Goal: Task Accomplishment & Management: Complete application form

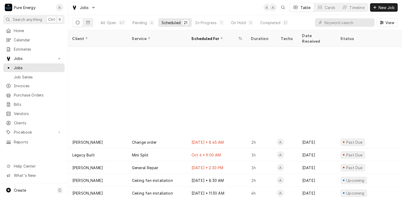
scroll to position [102, 0]
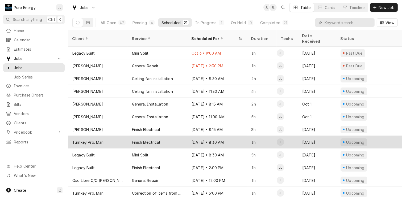
click at [234, 136] on div "Oct 17 • 8:30 AM" at bounding box center [217, 142] width 60 height 13
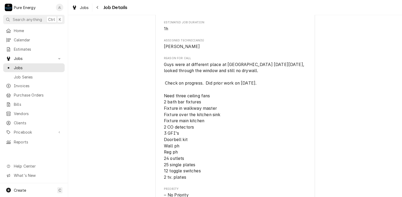
scroll to position [266, 0]
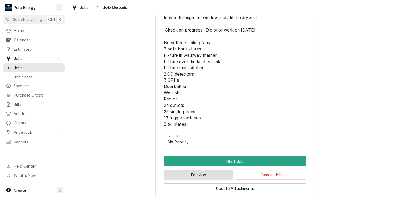
click at [209, 179] on button "Edit Job" at bounding box center [198, 175] width 69 height 10
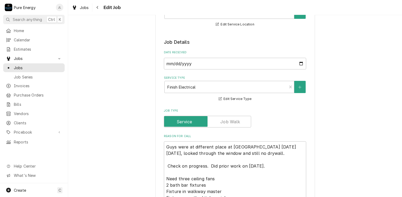
scroll to position [159, 0]
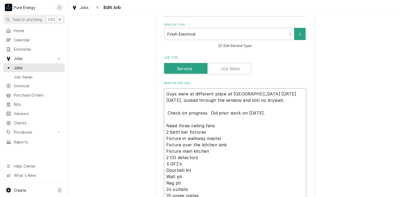
click at [164, 95] on textarea "Guys were at different place at Musselman on Mon Aug 25th, looked through the w…" at bounding box center [235, 151] width 142 height 126
type textarea "x"
type textarea "WGuys were at different place at Musselman on Mon Aug 25th, looked through the …"
type textarea "x"
type textarea "WenGuys were at different place at Musselman on Mon Aug 25th, looked through th…"
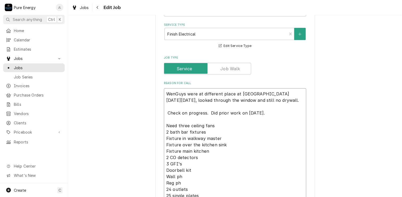
type textarea "x"
type textarea "WentGuys were at different place at Musselman on Mon Aug 25th, looked through t…"
type textarea "x"
type textarea "Went Guys were at different place at Musselman on Mon Aug 25th, looked through …"
type textarea "x"
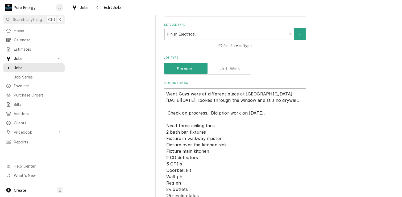
type textarea "Went bGuys were at different place at Musselman on Mon Aug 25th, looked through…"
type textarea "x"
type textarea "Went byGuys were at different place at Musselman on Mon Aug 25th, looked throug…"
type textarea "x"
type textarea "Went by Guys were at different place at Musselman on Mon Aug 25th, looked throu…"
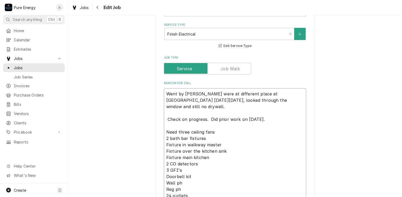
type textarea "x"
type textarea "Went by oGuys were at different place at Musselman on Mon Aug 25th, looked thro…"
type textarea "x"
type textarea "Went by onGuys were at different place at Musselman on Mon Aug 25th, looked thr…"
type textarea "x"
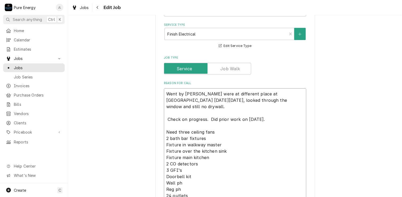
type textarea "Went by on Guys were at different place at Musselman on Mon Aug 25th, looked th…"
type textarea "x"
type textarea "Went by on Guys were at different place at Musselman on Mon Aug 25th, looked th…"
click at [352, 38] on div "Use the fields below to edit this job: Client Details Client Turnkey Pro. Man E…" at bounding box center [235, 188] width 334 height 654
click at [188, 94] on textarea "Went by on Guys were at different place at Musselman on Mon Aug 25th, looked th…" at bounding box center [235, 151] width 142 height 126
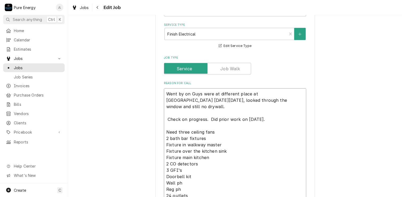
type textarea "x"
type textarea "Went by on Guys were at different place at Musselman on Mon Aug 25th, looked th…"
type textarea "x"
type textarea "Went by on O Guys were at different place at Musselman on Mon Aug 25th, looked …"
type textarea "x"
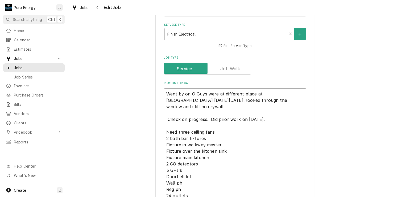
type textarea "Went by on Oc Guys were at different place at Musselman on Mon Aug 25th, looked…"
type textarea "x"
type textarea "Went by on Oct Guys were at different place at Musselman on Mon Aug 25th, looke…"
type textarea "x"
type textarea "Went by on Oct Guys were at different place at Musselman on Mon Aug 25th, looke…"
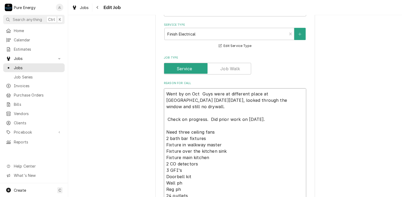
type textarea "x"
type textarea "Went by on Oct 8 Guys were at different place at Musselman on Mon Aug 25th, loo…"
type textarea "x"
type textarea "Went by on Oct 8t Guys were at different place at Musselman on Mon Aug 25th, lo…"
type textarea "x"
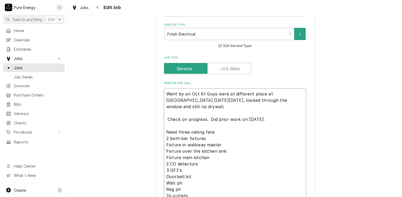
type textarea "Went by on Oct 8th Guys were at different place at Musselman on Mon Aug 25th, l…"
type textarea "x"
type textarea "Went by on Oct 8th. Guys were at different place at Musselman on Mon Aug 25th, …"
type textarea "x"
type textarea "Went by on Oct 8th. Guys were at different place at Musselman on Mon Aug 25th, …"
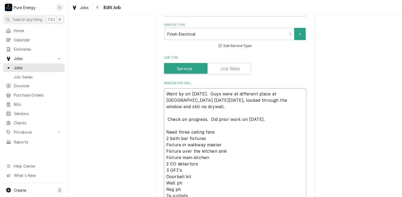
type textarea "x"
type textarea "Went by on Oct 8th. Guys were at different place at Musselman on Mon Aug 25th, …"
type textarea "x"
type textarea "Went by on Oct 8th. Th Guys were at different place at Musselman on Mon Aug 25t…"
type textarea "x"
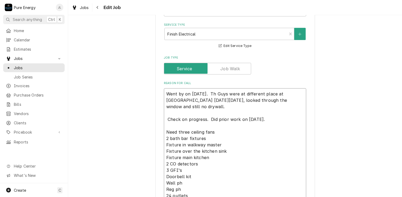
type textarea "Went by on Oct 8th. The Guys were at different place at Musselman on Mon Aug 25…"
type textarea "x"
type textarea "Went by on Oct 8th. They Guys were at different place at Musselman on Mon Aug 2…"
type textarea "x"
type textarea "Went by on Oct 8th. They Guys were at different place at Musselman on Mon Aug 2…"
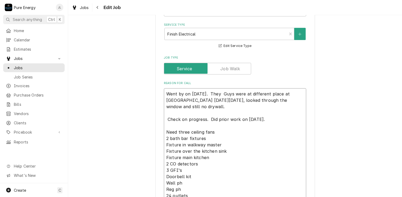
type textarea "x"
type textarea "Went by on Oct 8th. They h Guys were at different place at Musselman on Mon Aug…"
type textarea "x"
type textarea "Went by on Oct 8th. They ha Guys were at different place at Musselman on Mon Au…"
type textarea "x"
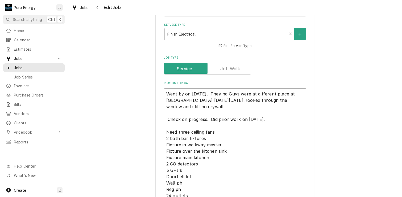
type textarea "Went by on Oct 8th. They hav Guys were at different place at Musselman on Mon A…"
type textarea "x"
type textarea "Went by on Oct 8th. They have Guys were at different place at Musselman on Mon …"
type textarea "x"
type textarea "Went by on Oct 8th. They have Guys were at different place at Musselman on Mon …"
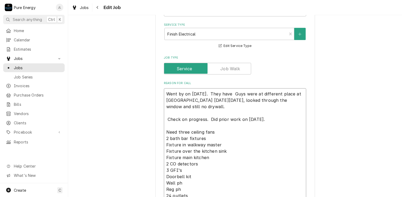
type textarea "x"
type textarea "Went by on Oct 8th. They have g Guys were at different place at Musselman on Mo…"
type textarea "x"
type textarea "Went by on Oct 8th. They have Guys were at different place at Musselman on Mon …"
type textarea "x"
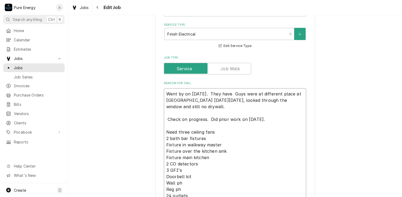
type textarea "Went by on Oct 8th. They have c Guys were at different place at Musselman on Mo…"
type textarea "x"
type textarea "Went by on Oct 8th. They have ca Guys were at different place at Musselman on M…"
type textarea "x"
type textarea "Went by on Oct 8th. They have cab Guys were at different place at Musselman on …"
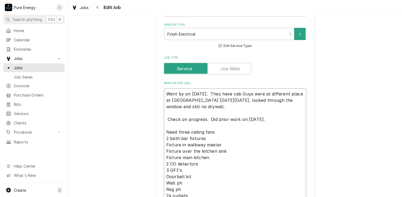
type textarea "x"
type textarea "Went by on Oct 8th. They have cabs Guys were at different place at Musselman on…"
type textarea "x"
type textarea "Went by on Oct 8th. They have cabs a Guys were at different place at Musselman …"
type textarea "x"
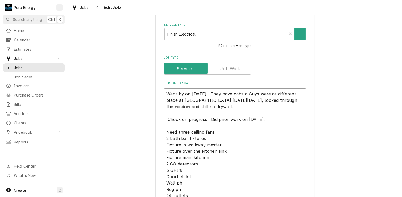
type textarea "Went by on Oct 8th. They have cabs an Guys were at different place at Musselman…"
type textarea "x"
type textarea "Went by on Oct 8th. They have cabs and Guys were at different place at Musselma…"
type textarea "x"
type textarea "Went by on Oct 8th. They have cabs and Guys were at different place at Musselma…"
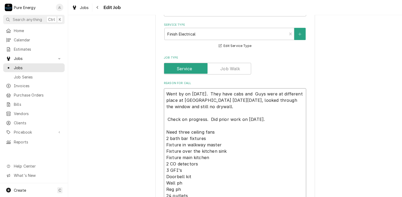
type textarea "x"
type textarea "Went by on Oct 8th. They have cabs and Guys were at different place at Musselma…"
type textarea "x"
type textarea "Went by on Oct 8th. They have cabs an Guys were at different place at Musselman…"
type textarea "x"
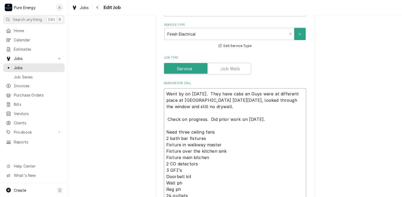
type textarea "Went by on Oct 8th. They have cabs a Guys were at different place at Musselman …"
type textarea "x"
type textarea "Went by on Oct 8th. They have cabs Guys were at different place at Musselman on…"
type textarea "x"
type textarea "Went by on Oct 8th. They have cabs i Guys were at different place at Musselman …"
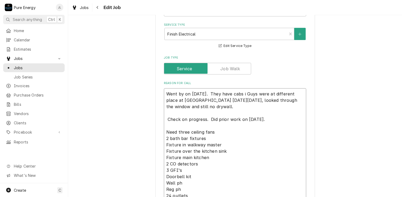
type textarea "x"
type textarea "Went by on Oct 8th. They have cabs in Guys were at different place at Musselman…"
type textarea "x"
type textarea "Went by on Oct 8th. They have cabs in Guys were at different place at Musselman…"
type textarea "x"
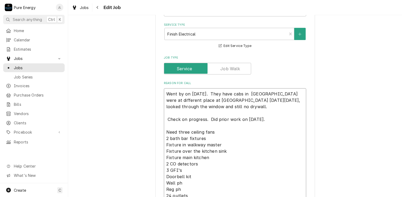
type textarea "Went by on Oct 8th. They have cabs in a Guys were at different place at Musselm…"
type textarea "x"
type textarea "Went by on Oct 8th. They have cabs in an Guys were at different place at Mussel…"
type textarea "x"
type textarea "Went by on Oct 8th. They have cabs in an Guys were at different place at Mussel…"
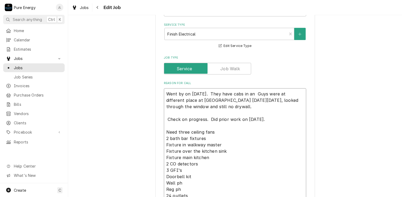
type textarea "x"
type textarea "Went by on Oct 8th. They have cabs in an w Guys were at different place at Muss…"
type textarea "x"
type textarea "Went by on Oct 8th. They have cabs in an wro Guys were at different place at Mu…"
type textarea "x"
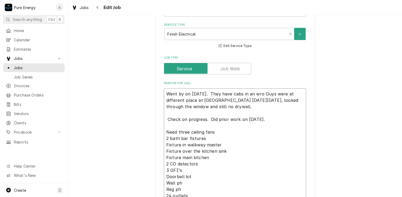
type textarea "Went by on Oct 8th. They have cabs in an wrok Guys were at different place at M…"
type textarea "x"
type textarea "Went by on Oct 8th. They have cabs in an wro Guys were at different place at Mu…"
type textarea "x"
type textarea "Went by on Oct 8th. They have cabs in an wr Guys were at different place at Mus…"
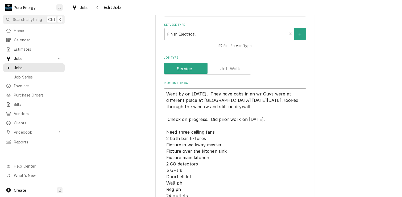
type textarea "x"
type textarea "Went by on Oct 8th. They have cabs in an w Guys were at different place at Muss…"
type textarea "x"
type textarea "Went by on Oct 8th. They have cabs in an wo Guys were at different place at Mus…"
type textarea "x"
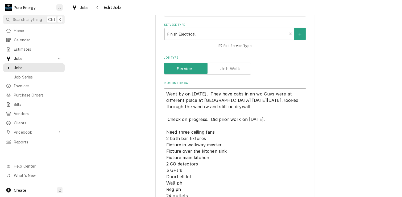
type textarea "Went by on Oct 8th. They have cabs in an wor Guys were at different place at Mu…"
type textarea "x"
type textarea "Went by on Oct 8th. They have cabs in an work Guys were at different place at M…"
type textarea "x"
type textarea "Went by on Oct 8th. They have cabs in an worki Guys were at different place at …"
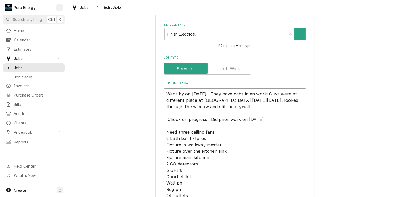
type textarea "x"
type textarea "Went by on Oct 8th. They have cabs in an workin Guys were at different place at…"
type textarea "x"
type textarea "Went by on Oct 8th. They have cabs in an working Guys were at different place a…"
type textarea "x"
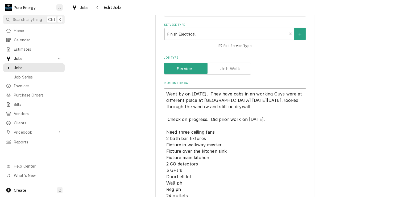
type textarea "Went by on Oct 8th. They have cabs in an working Guys were at different place a…"
type textarea "x"
type textarea "Went by on Oct 8th. They have cabs in an working o Guys were at different place…"
type textarea "x"
type textarea "Went by on Oct 8th. They have cabs in an working on Guys were at different plac…"
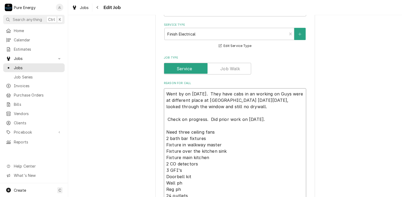
type textarea "x"
type textarea "Went by on Oct 8th. They have cabs in an working on Guys were at different plac…"
type textarea "x"
type textarea "Went by on Oct 8th. They have cabs in an working on b Guys were at different pl…"
type textarea "x"
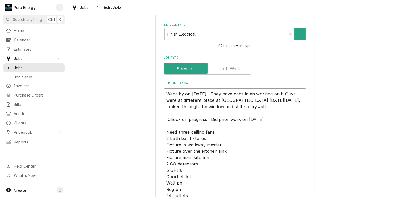
type textarea "Went by on Oct 8th. They have cabs in an working on ba Guys were at different p…"
type textarea "x"
type textarea "Went by on Oct 8th. They have cabs in an working on bas Guys were at different …"
type textarea "x"
type textarea "Went by on Oct 8th. They have cabs in an working on base Guys were at different…"
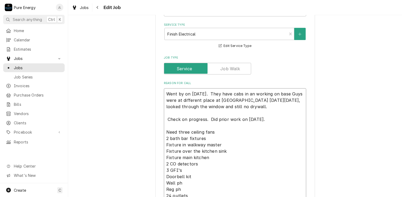
type textarea "x"
type textarea "Went by on Oct 8th. They have cabs in an working on base. Guys were at differen…"
type textarea "x"
type textarea "Went by on Oct 8th. They have cabs in an working on base. Guys were at differen…"
type textarea "x"
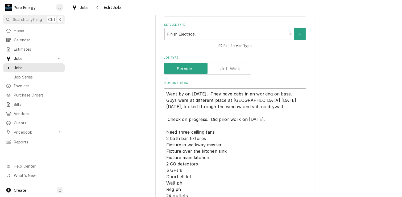
type textarea "Went by on Oct 8th. They have cabs in an working on base. Guys were at differen…"
type textarea "x"
type textarea "Went by on Oct 8th. They have cabs in an working on base. N Guys were at differ…"
type textarea "x"
type textarea "Went by on Oct 8th. They have cabs in an working on base. Ne Guys were at diffe…"
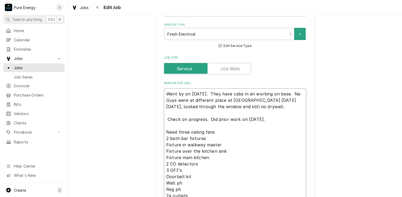
type textarea "x"
type textarea "Went by on Oct 8th. They have cabs in an working on base. Nee Guys were at diff…"
type textarea "x"
type textarea "Went by on Oct 8th. They have cabs in an working on base. Need Guys were at dif…"
type textarea "x"
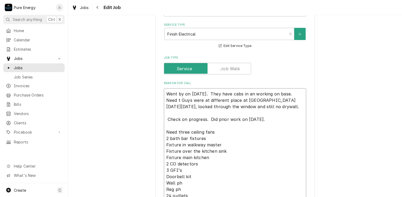
type textarea "Went by on Oct 8th. They have cabs in an working on base. Need to Guys were at …"
type textarea "x"
type textarea "Went by on Oct 8th. They have cabs in an working on base. Need to Guys were at …"
click at [253, 93] on textarea "Went by on Oct 8th. They have cabs in an working on base. Need to Guys were at …" at bounding box center [235, 154] width 142 height 132
click at [252, 95] on textarea "Went by on Oct 8th. They have cabs in an working on base. Need to Guys were at …" at bounding box center [235, 154] width 142 height 132
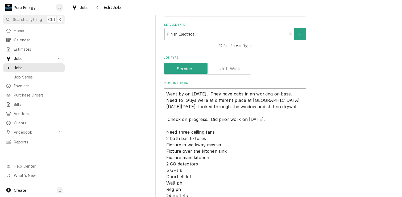
type textarea "x"
type textarea "Went by on Oct 8th. They have cabs in and working on base. Need to Guys were at…"
drag, startPoint x: 181, startPoint y: 100, endPoint x: 187, endPoint y: 111, distance: 12.0
click at [182, 101] on textarea "Went by on Oct 8th. They have cabs in and working on base. Need to Guys were at…" at bounding box center [235, 154] width 142 height 132
type textarea "x"
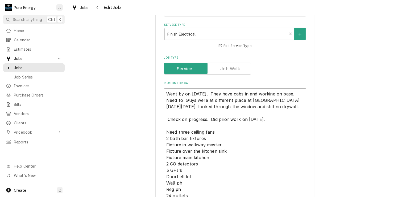
type textarea "Went by on Oct 8th. They have cabs in and working on base. Need to d Guys were …"
type textarea "x"
type textarea "Went by on Oct 8th. They have cabs in and working on base. Need to do Guys were…"
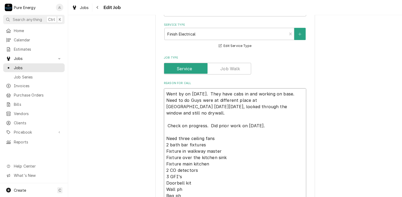
type textarea "x"
type textarea "Went by on Oct 8th. They have cabs in and working on base. Need to do Guys were…"
type textarea "x"
type textarea "Went by on Oct 8th. They have cabs in and working on base. Need to do do Guys w…"
type textarea "x"
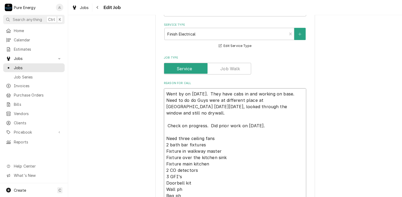
type textarea "Went by on Oct 8th. They have cabs in and working on base. Need to do doo Guys …"
type textarea "x"
type textarea "Went by on Oct 8th. They have cabs in and working on base. Need to do door Guys…"
type textarea "x"
type textarea "Went by on Oct 8th. They have cabs in and working on base. Need to do doors Guy…"
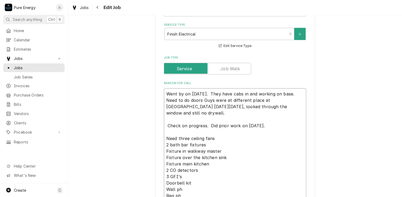
type textarea "x"
type textarea "Went by on Oct 8th. They have cabs in and working on base. Need to do doors. Gu…"
type textarea "x"
type textarea "Went by on Oct 8th. They have cabs in and working on base. Need to do doors. Gu…"
type textarea "x"
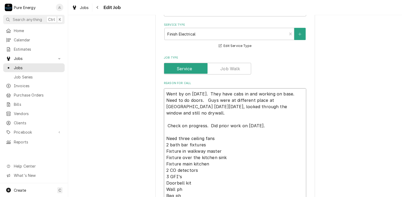
type textarea "Went by on Oct 8th. They have cabs in and working on base. Need to do doors. Gu…"
type textarea "x"
type textarea "Went by on Oct 8th. They have cabs in and working on base. Need to do doors. Gu…"
type textarea "x"
type textarea "Went by on Oct 8th. They have cabs in and working on base. Need to do doors Guy…"
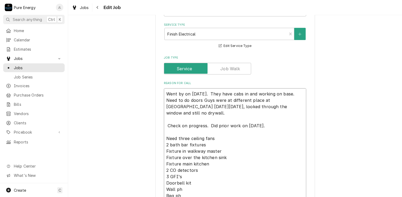
type textarea "x"
type textarea "Went by on Oct 8th. They have cabs in and working on base. Need to do doors Guy…"
type textarea "x"
type textarea "Went by on Oct 8th. They have cabs in and working on base. Need to do doors an …"
type textarea "x"
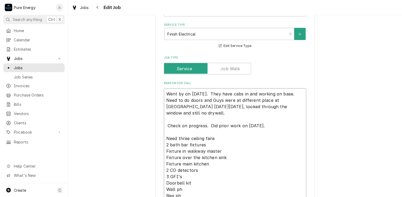
type textarea "Went by on Oct 8th. They have cabs in and working on base. Need to do doors and…"
type textarea "x"
type textarea "Went by on Oct 8th. They have cabs in and working on base. Need to do doors and…"
type textarea "x"
type textarea "Went by on Oct 8th. They have cabs in and working on base. Need to do doors and…"
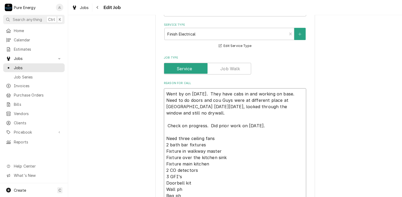
type textarea "x"
type textarea "Went by on Oct 8th. They have cabs in and working on base. Need to do doors and…"
type textarea "x"
type textarea "Went by on Oct 8th. They have cabs in and working on base. Need to do doors and…"
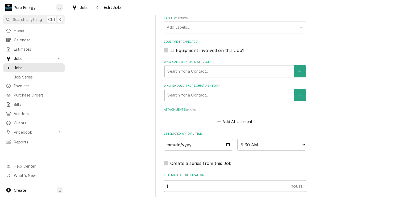
scroll to position [501, 0]
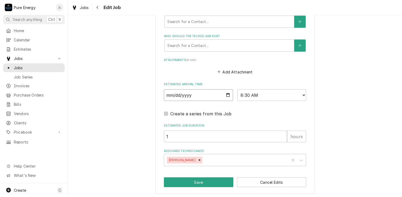
click at [225, 94] on input "2025-10-17" at bounding box center [198, 96] width 69 height 12
click at [209, 183] on button "Save" at bounding box center [198, 183] width 69 height 10
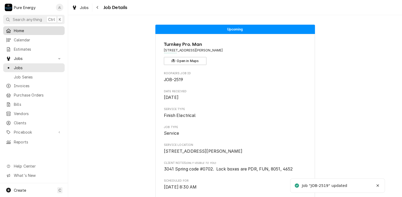
click at [37, 32] on span "Home" at bounding box center [38, 31] width 48 height 6
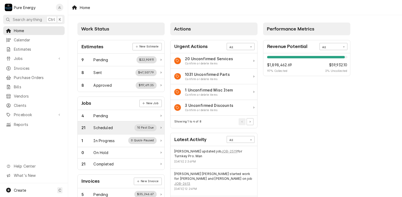
click at [103, 126] on div "Scheduled" at bounding box center [103, 128] width 19 height 6
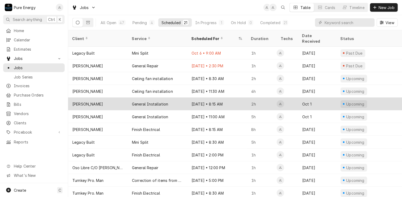
scroll to position [115, 0]
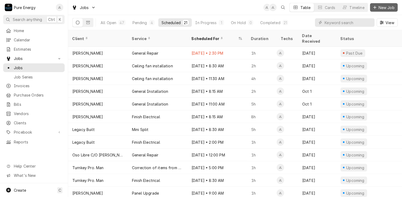
click at [381, 7] on span "New Job" at bounding box center [386, 8] width 18 height 6
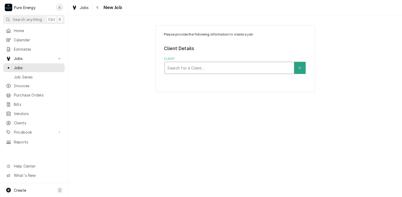
click at [196, 70] on div "Client" at bounding box center [229, 68] width 124 height 10
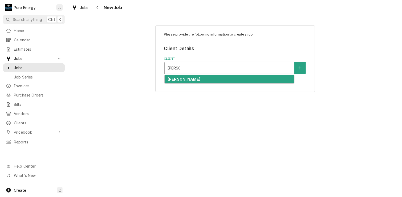
type input "Curt"
click at [198, 78] on div "[PERSON_NAME]" at bounding box center [228, 79] width 129 height 8
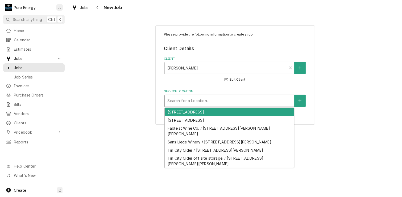
click at [190, 98] on div "Service Location" at bounding box center [229, 101] width 124 height 10
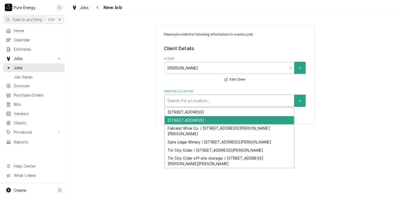
click at [199, 120] on div "[STREET_ADDRESS]" at bounding box center [228, 120] width 129 height 8
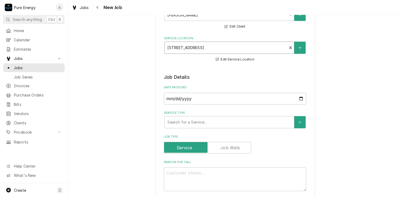
scroll to position [106, 0]
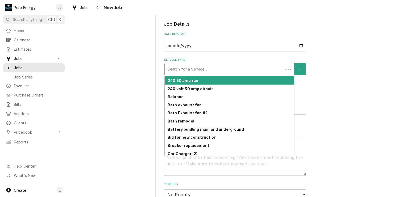
click at [184, 67] on div "Service Type" at bounding box center [223, 70] width 113 height 10
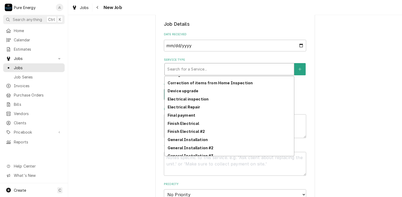
scroll to position [163, 0]
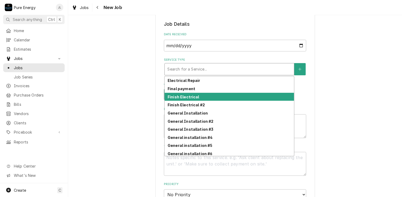
click at [197, 94] on div "Finish Electrical" at bounding box center [228, 97] width 129 height 8
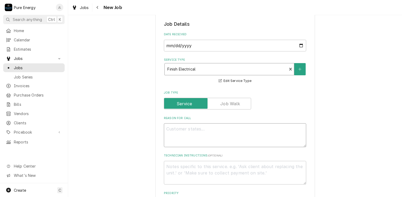
click at [184, 128] on textarea "Reason For Call" at bounding box center [235, 136] width 142 height 24
type textarea "x"
type textarea "I"
type textarea "x"
type textarea "In"
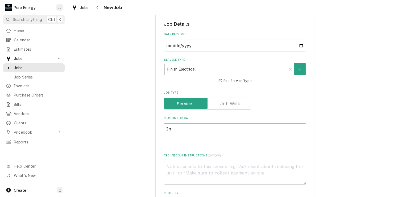
type textarea "x"
type textarea "Ins"
type textarea "x"
type textarea "Inst"
type textarea "x"
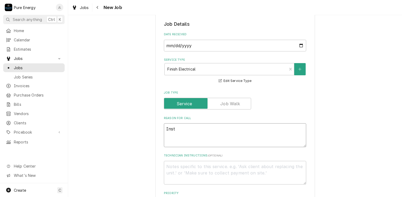
type textarea "Insta"
type textarea "x"
type textarea "Instal"
type textarea "x"
type textarea "Install"
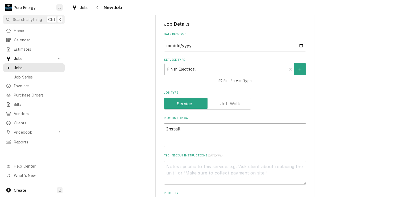
type textarea "x"
type textarea "Install"
type textarea "x"
type textarea "Install t"
type textarea "x"
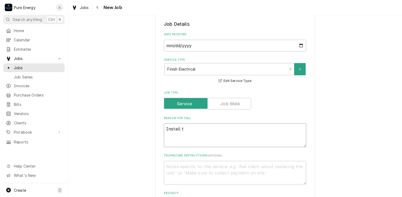
type textarea "Install th"
type textarea "x"
type textarea "Install the"
type textarea "x"
type textarea "Install the c"
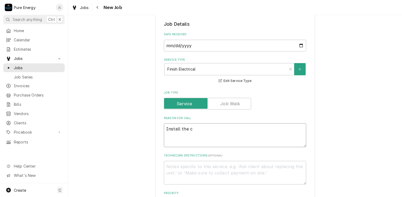
type textarea "x"
type textarea "Install the ca"
type textarea "x"
type textarea "Install the can"
type textarea "x"
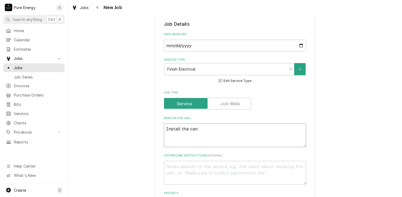
type textarea "Install the can l"
type textarea "x"
type textarea "Install the can li"
type textarea "x"
type textarea "Install the can lig"
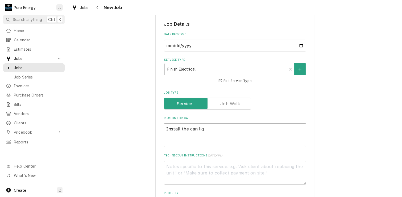
type textarea "x"
type textarea "Install the can ligh"
type textarea "x"
type textarea "Install the can light"
type textarea "x"
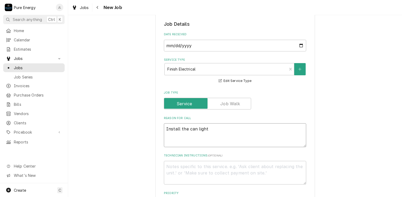
type textarea "Install the can light"
type textarea "x"
type textarea "Install the can light t"
type textarea "x"
type textarea "Install the can light tr"
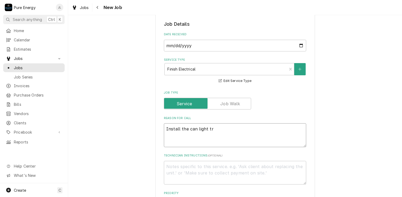
type textarea "x"
type textarea "Install the can light tri"
type textarea "x"
type textarea "Install the can light trim"
type textarea "x"
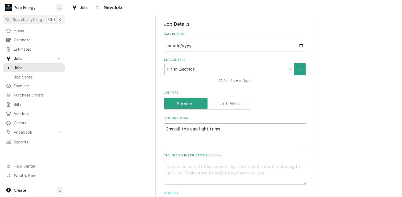
type textarea "Install the can light trims"
type textarea "x"
type textarea "Install the can light trims i"
type textarea "x"
type textarea "Install the can light trims in"
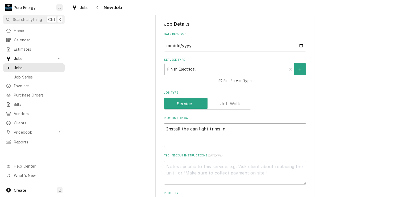
type textarea "x"
type textarea "Install the can light trims in"
type textarea "x"
type textarea "Install the can light trims in t"
type textarea "x"
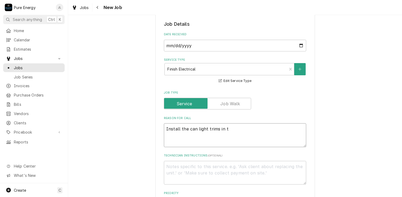
type textarea "Install the can light trims in th"
type textarea "x"
type textarea "Install the can light trims in the"
type textarea "x"
type textarea "Install the can light trims in the"
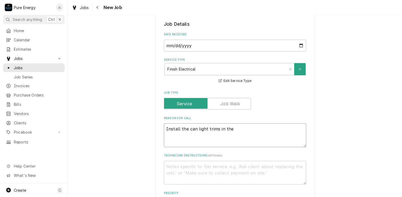
type textarea "x"
type textarea "Install the can light trims in the f"
type textarea "x"
type textarea "Install the can light trims in the fa"
type textarea "x"
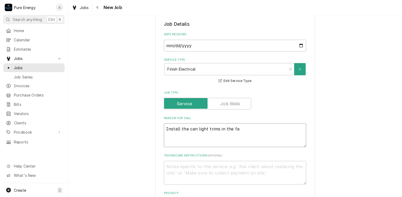
type textarea "Install the can light trims in the fam"
type textarea "x"
type textarea "Install the can light trims in the fami"
type textarea "x"
type textarea "Install the can light trims in the famil"
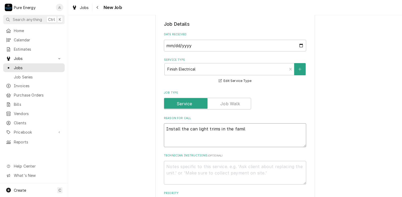
type textarea "x"
type textarea "Install the can light trims in the family"
type textarea "x"
type textarea "Install the can light trims in the family"
type textarea "x"
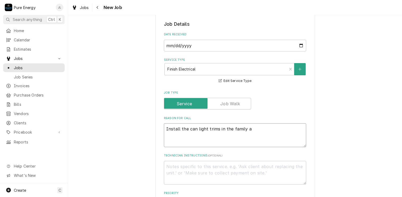
type textarea "Install the can light trims in the family ar"
type textarea "x"
type textarea "Install the can light trims in the family are"
type textarea "x"
type textarea "Install the can light trims in the family area"
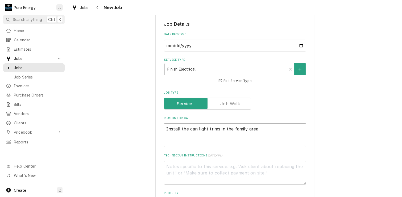
type textarea "x"
type textarea "Install the can light trims in the family area."
type textarea "x"
type textarea "Install the can light trims in the family area."
type textarea "x"
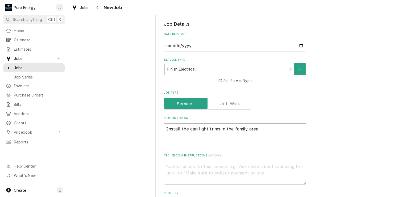
type textarea "Install the can light trims in the family area. Y"
type textarea "x"
type textarea "Install the can light trims in the family area. YO"
type textarea "x"
type textarea "Install the can light trims in the family area. YOu"
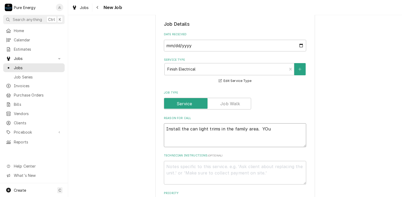
type textarea "x"
type textarea "Install the can light trims in the family area. YOu"
type textarea "x"
type textarea "Install the can light trims in the family area. YOu"
type textarea "x"
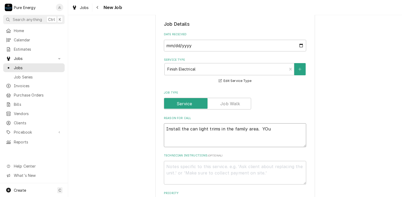
type textarea "Install the can light trims in the family area. YO"
type textarea "x"
type textarea "Install the can light trims in the family area. Y"
type textarea "x"
type textarea "Install the can light trims in the family area. Yo"
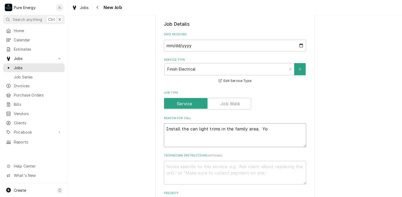
type textarea "x"
type textarea "Install the can light trims in the family area. You"
type textarea "x"
type textarea "Install the can light trims in the family area. You w"
type textarea "x"
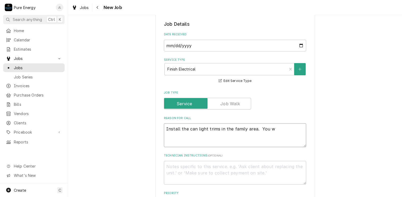
type textarea "Install the can light trims in the family area. You wi"
type textarea "x"
type textarea "Install the can light trims in the family area. You wil"
type textarea "x"
type textarea "Install the can light trims in the family area. You will"
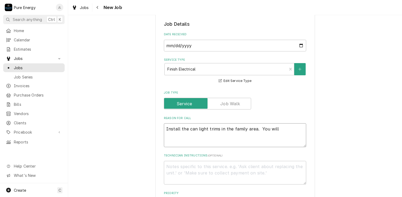
type textarea "x"
type textarea "Install the can light trims in the family area. You will"
type textarea "x"
type textarea "Install the can light trims in the family area. You will n"
type textarea "x"
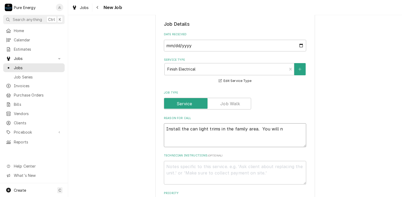
type textarea "Install the can light trims in the family area. You will ne"
type textarea "x"
type textarea "Install the can light trims in the family area. You will nee"
type textarea "x"
type textarea "Install the can light trims in the family area. You will need"
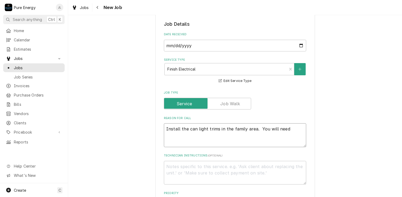
type textarea "x"
type textarea "Install the can light trims in the family area. You will need"
type textarea "x"
type textarea "Install the can light trims in the family area. You will need t"
type textarea "x"
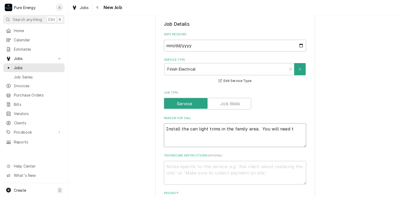
type textarea "Install the can light trims in the family area. You will need to"
type textarea "x"
type textarea "Install the can light trims in the family area. You will need to"
type textarea "x"
type textarea "Install the can light trims in the family area. You will need to l"
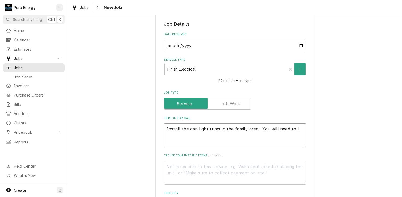
type textarea "x"
type textarea "Install the can light trims in the family area. You will need to la"
type textarea "x"
type textarea "Install the can light trims in the family area. You will need to laz"
type textarea "x"
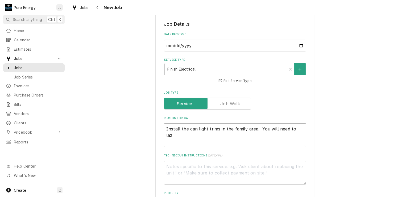
type textarea "Install the can light trims in the family area. You will need to laze"
type textarea "x"
type textarea "Install the can light trims in the family area. You will need to lazer"
type textarea "x"
type textarea "Install the can light trims in the family area. You will need to lazer"
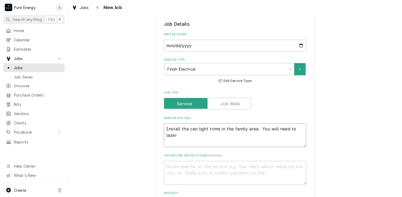
type textarea "x"
type textarea "Install the can light trims in the family area. You will need to lazer"
type textarea "x"
type textarea "Install the can light trims in the family area. You will need to lazer."
type textarea "x"
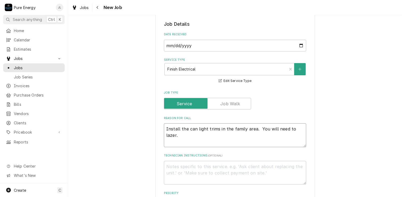
type textarea "Install the can light trims in the family area. You will need to lazer."
type textarea "x"
type textarea "Install the can light trims in the family area. You will need to lazer. Do"
type textarea "x"
type textarea "Install the can light trims in the family area. You will need to lazer. Do"
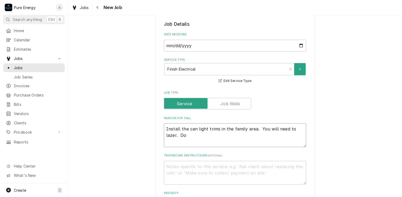
type textarea "x"
type textarea "Install the can light trims in the family area. You will need to lazer. Do a"
type textarea "x"
type textarea "Install the can light trims in the family area. You will need to lazer. Do as"
type textarea "x"
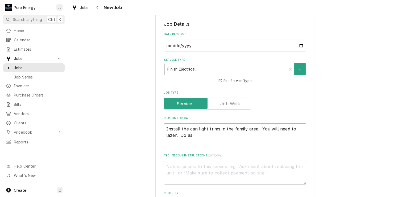
type textarea "Install the can light trims in the family area. You will need to lazer. Do as"
type textarea "x"
type textarea "Install the can light trims in the family area. You will need to lazer. Do as d"
type textarea "x"
type textarea "Install the can light trims in the family area. You will need to lazer. Do as di"
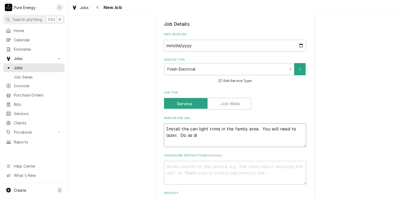
type textarea "x"
type textarea "Install the can light trims in the family area. You will need to lazer. Do as d…"
type textarea "x"
type textarea "Install the can light trims in the family area. You will need to lazer. Do as d…"
type textarea "x"
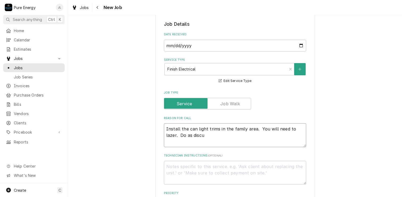
type textarea "Install the can light trims in the family area. You will need to lazer. Do as d…"
type textarea "x"
type textarea "Install the can light trims in the family area. You will need to lazer. Do as d…"
type textarea "x"
type textarea "Install the can light trims in the family area. You will need to lazer. Do as d…"
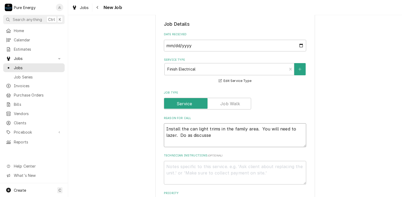
type textarea "x"
type textarea "Install the can light trims in the family area. You will need to lazer. Do as d…"
type textarea "x"
type textarea "Install the can light trims in the family area. You will need to lazer. Do as d…"
type textarea "x"
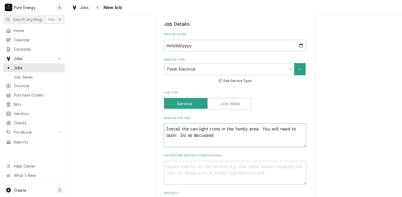
type textarea "Install the can light trims in the family area. You will need to lazer. Do as d…"
type textarea "x"
type textarea "Install the can light trims in the family area. You will need to lazer. Do as d…"
type textarea "x"
type textarea "Install the can light trims in the family area. You will need to lazer. Do as d…"
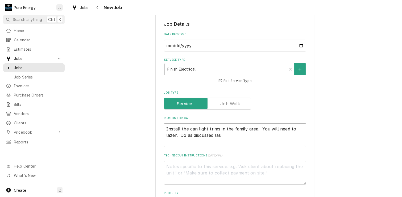
type textarea "x"
type textarea "Install the can light trims in the family area. You will need to lazer. Do as d…"
type textarea "x"
type textarea "Install the can light trims in the family area. You will need to lazer. Do as d…"
type textarea "x"
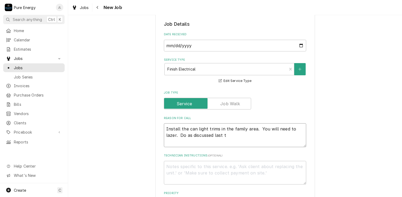
type textarea "Install the can light trims in the family area. You will need to lazer. Do as d…"
type textarea "x"
type textarea "Install the can light trims in the family area. You will need to lazer. Do as d…"
type textarea "x"
type textarea "Install the can light trims in the family area. You will need to lazer. Do as d…"
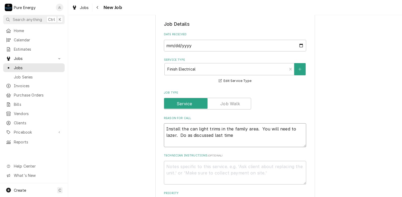
type textarea "x"
type textarea "Install the can light trims in the family area. You will need to lazer. Do as d…"
type textarea "x"
type textarea "Install the can light trims in the family area. You will need to lazer. Do as d…"
click at [184, 128] on textarea "Install the can light trims in the family area. You will need to lazer. Do as d…" at bounding box center [235, 136] width 142 height 24
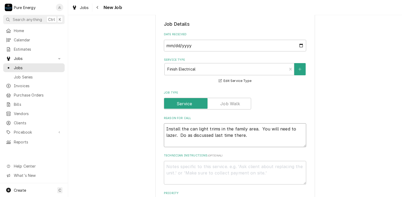
click at [250, 136] on textarea "Install the can light trims in the family area. You will need to lazer. Do as d…" at bounding box center [235, 136] width 142 height 24
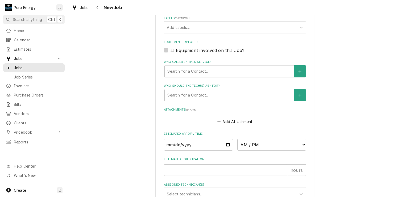
scroll to position [366, 0]
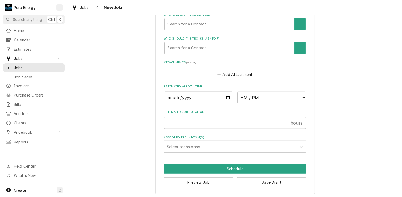
click at [225, 96] on input "Date" at bounding box center [198, 98] width 69 height 12
click at [301, 98] on select "AM / PM 6:00 AM 6:15 AM 6:30 AM 6:45 AM 7:00 AM 7:15 AM 7:30 AM 7:45 AM 8:00 AM…" at bounding box center [271, 98] width 69 height 12
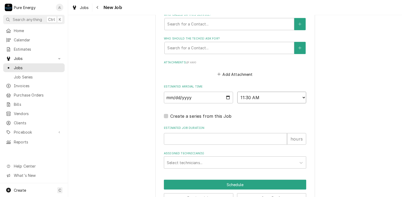
scroll to position [382, 0]
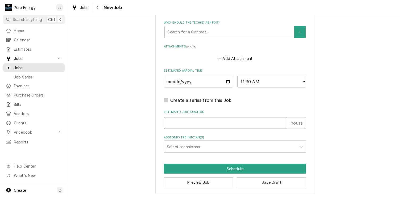
click at [209, 123] on input "Estimated Job Duration" at bounding box center [225, 123] width 123 height 12
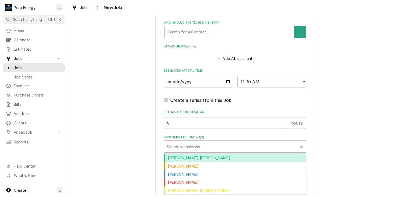
click at [207, 144] on div "Assigned Technician(s)" at bounding box center [230, 147] width 127 height 10
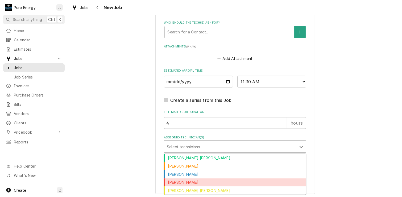
click at [189, 179] on div "James Linnenkamp" at bounding box center [235, 183] width 142 height 8
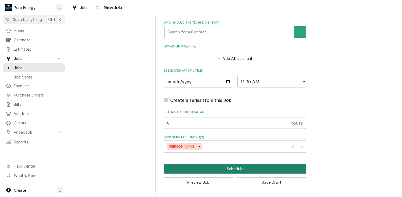
click at [221, 164] on button "Schedule" at bounding box center [235, 169] width 142 height 10
